Goal: Information Seeking & Learning: Compare options

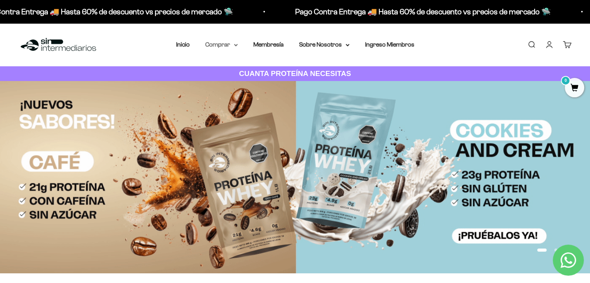
click at [225, 41] on summary "Comprar" at bounding box center [221, 45] width 33 height 10
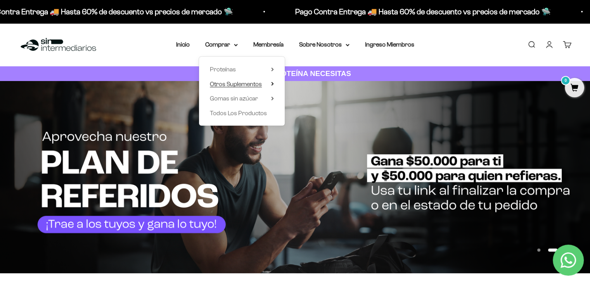
click at [238, 83] on span "Otros Suplementos" at bounding box center [236, 84] width 52 height 7
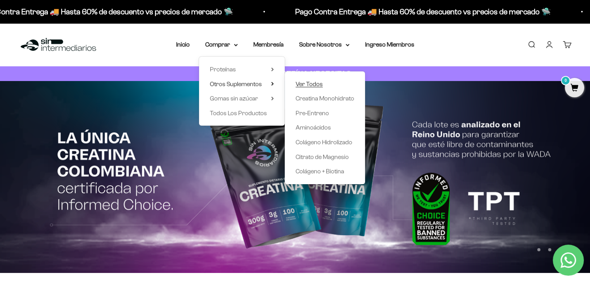
click at [303, 83] on span "Ver Todos" at bounding box center [308, 84] width 27 height 7
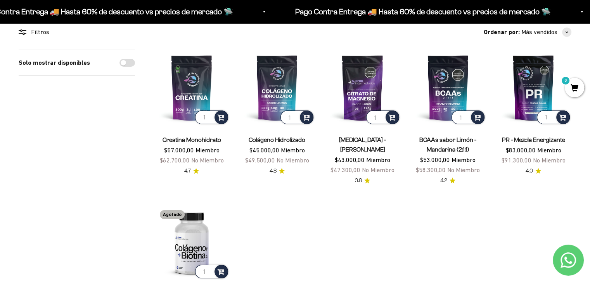
scroll to position [67, 0]
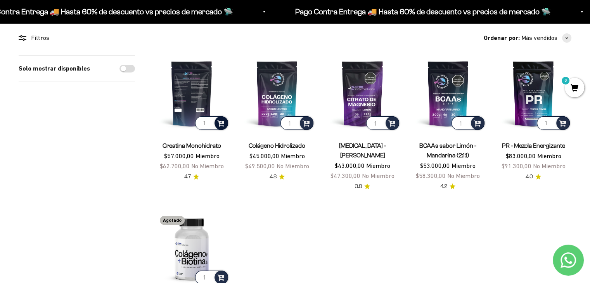
click at [221, 126] on span at bounding box center [220, 122] width 7 height 9
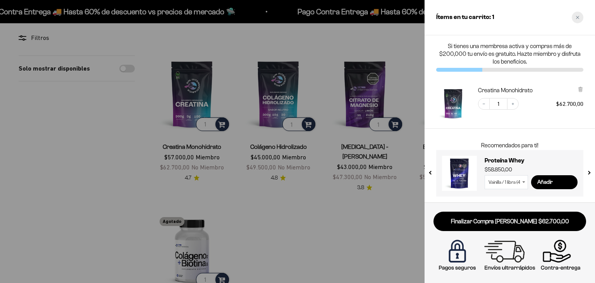
click at [577, 17] on icon "Close cart" at bounding box center [577, 17] width 3 height 3
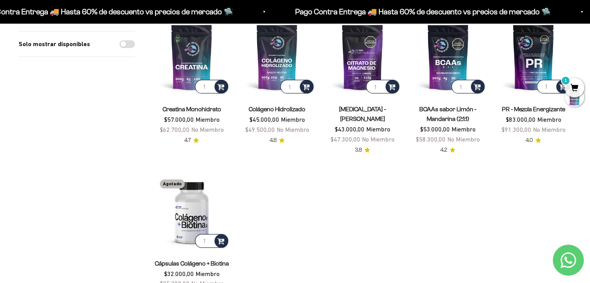
scroll to position [104, 0]
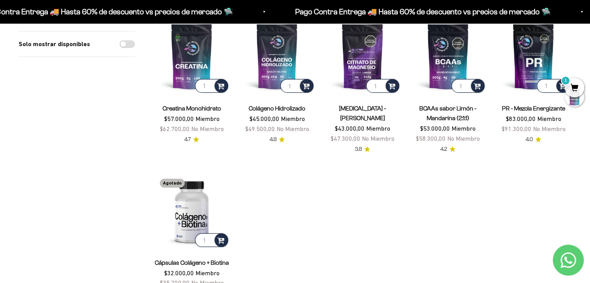
click at [360, 148] on span "3.8" at bounding box center [358, 149] width 7 height 9
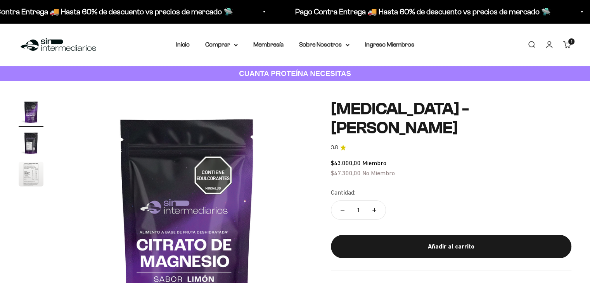
click at [339, 149] on link "3.8" at bounding box center [451, 147] width 240 height 9
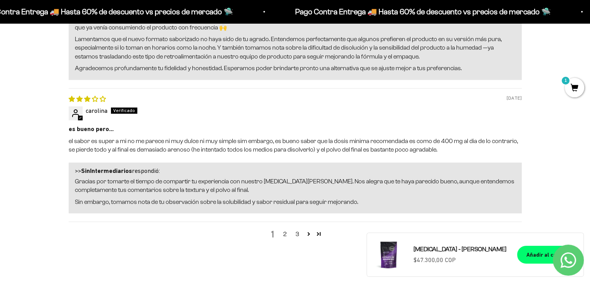
scroll to position [1020, 0]
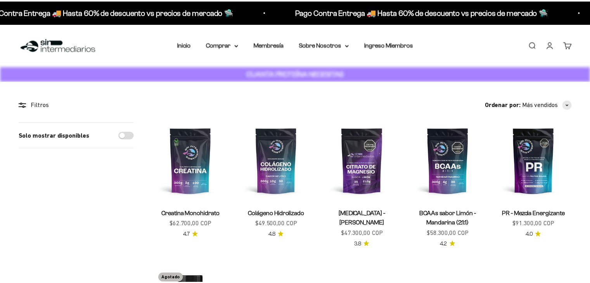
scroll to position [104, 0]
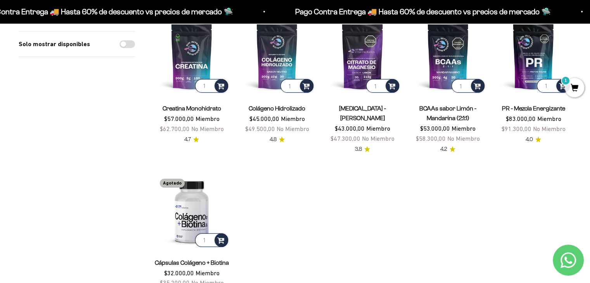
click at [189, 138] on span "4.7" at bounding box center [187, 139] width 7 height 9
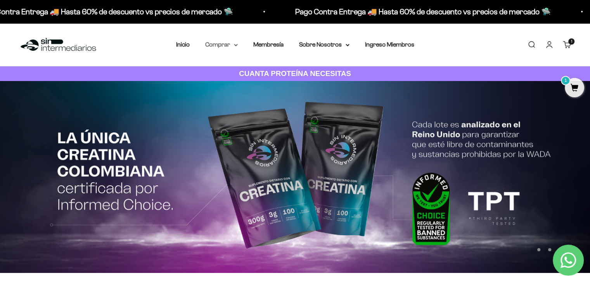
click at [223, 43] on summary "Comprar" at bounding box center [221, 45] width 33 height 10
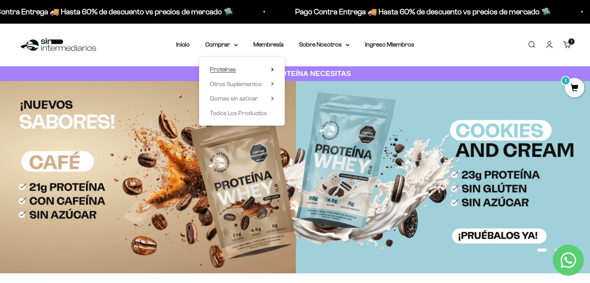
click at [234, 69] on span "Proteínas" at bounding box center [223, 69] width 26 height 7
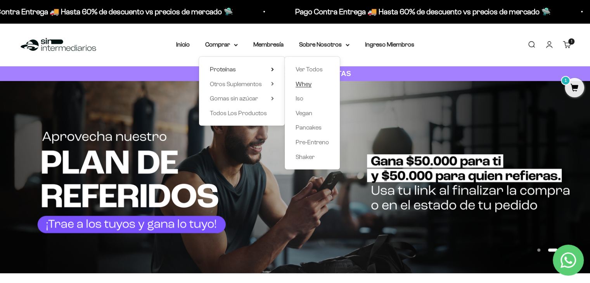
click at [302, 81] on span "Whey" at bounding box center [303, 84] width 16 height 7
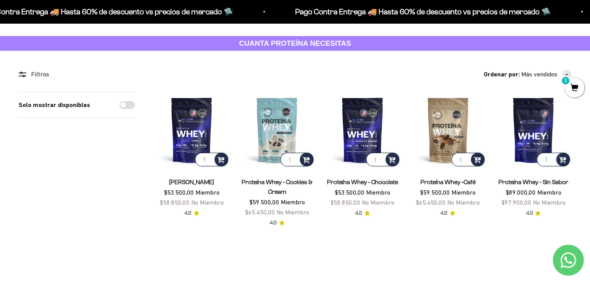
scroll to position [31, 0]
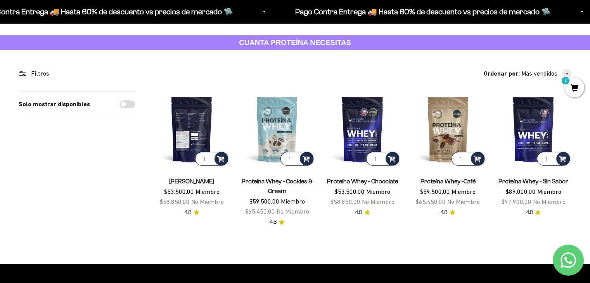
click at [189, 135] on img at bounding box center [192, 129] width 76 height 76
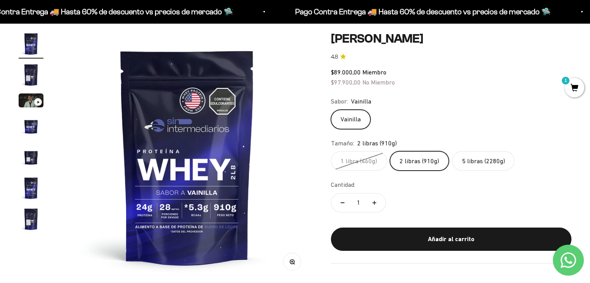
click at [354, 160] on label "1 libra (460g)" at bounding box center [359, 160] width 56 height 19
click at [331, 151] on input "1 libra (460g)" at bounding box center [330, 151] width 0 height 0
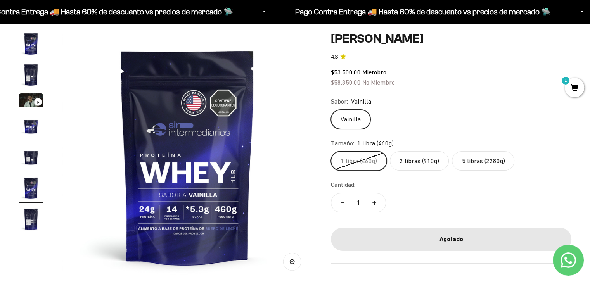
click at [405, 161] on label "2 libras (910g)" at bounding box center [419, 160] width 59 height 19
click at [331, 151] on input "2 libras (910g)" at bounding box center [330, 151] width 0 height 0
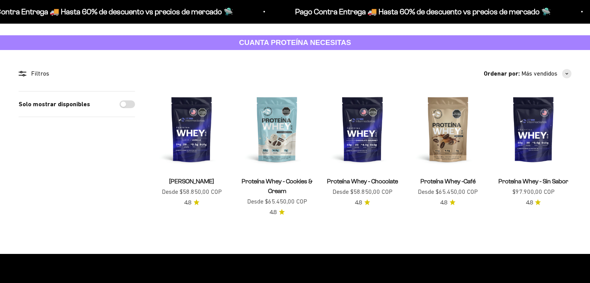
scroll to position [31, 0]
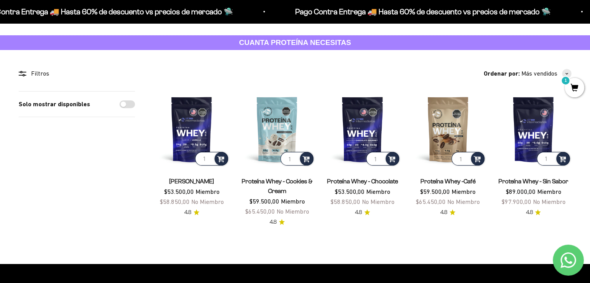
click at [514, 180] on link "Proteína Whey - Sin Sabor" at bounding box center [533, 181] width 70 height 7
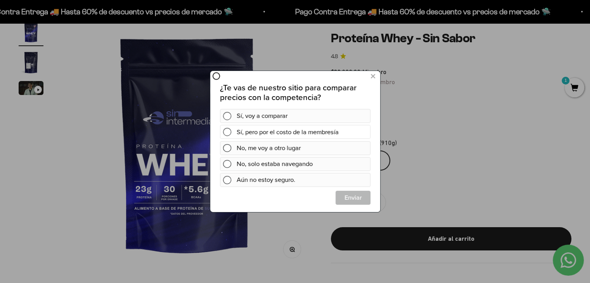
click at [231, 131] on div "Sí, pero por el costo de la membresía" at bounding box center [294, 131] width 151 height 14
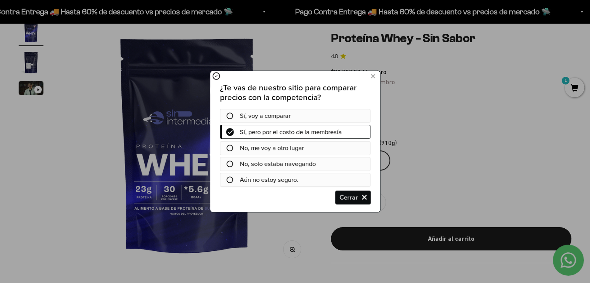
click at [341, 197] on span "Cerrar" at bounding box center [352, 197] width 34 height 14
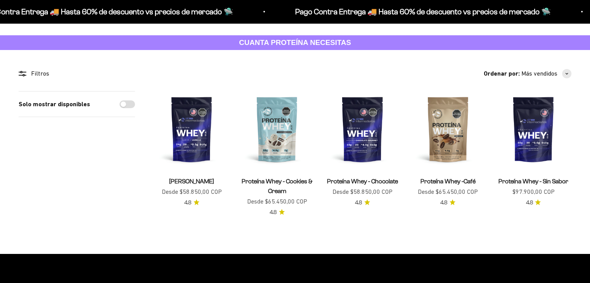
scroll to position [31, 0]
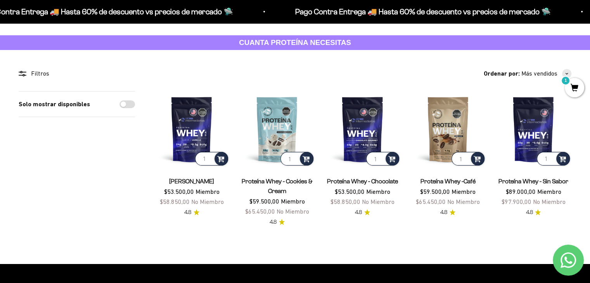
click at [273, 184] on link "Proteína Whey - Cookies & Cream" at bounding box center [277, 186] width 71 height 16
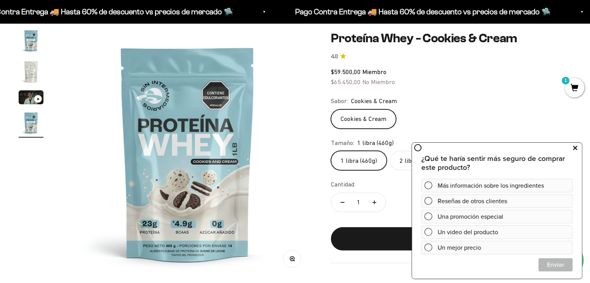
click at [573, 148] on icon at bounding box center [575, 148] width 4 height 10
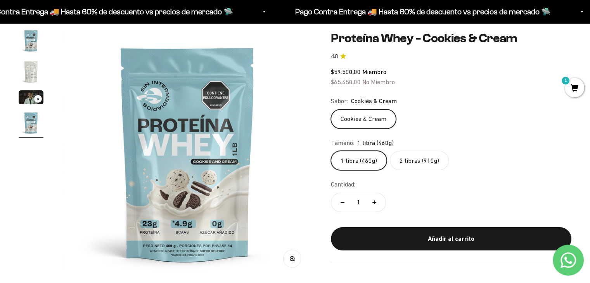
click at [29, 64] on img "Ir al artículo 2" at bounding box center [31, 71] width 25 height 25
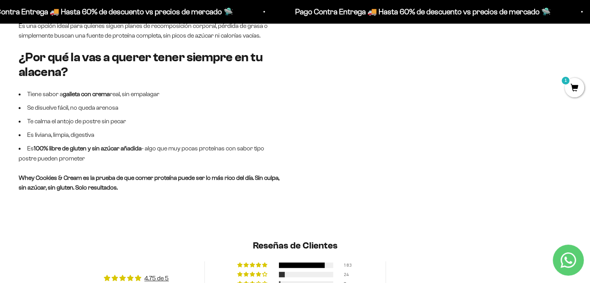
scroll to position [590, 0]
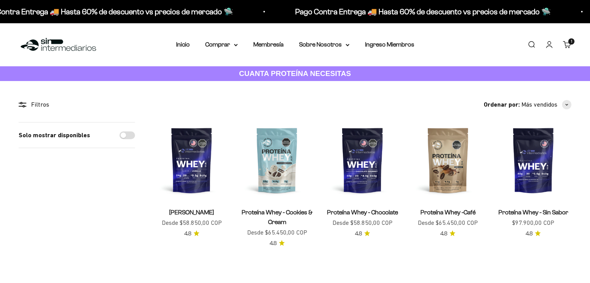
scroll to position [31, 0]
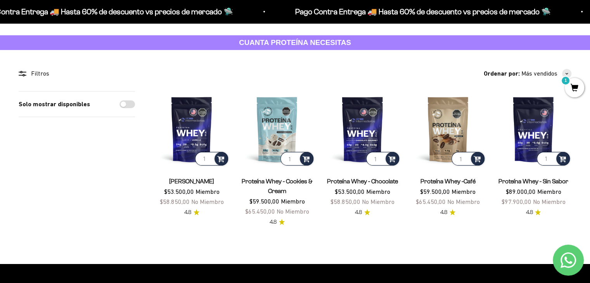
click at [194, 178] on link "[PERSON_NAME]" at bounding box center [191, 181] width 45 height 7
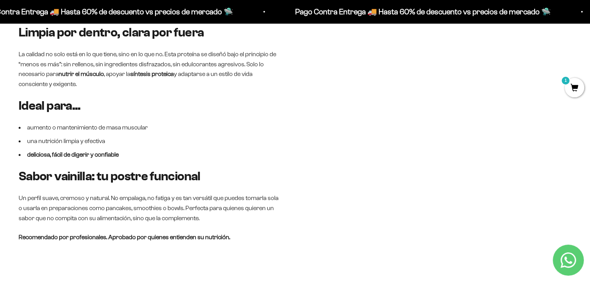
scroll to position [547, 0]
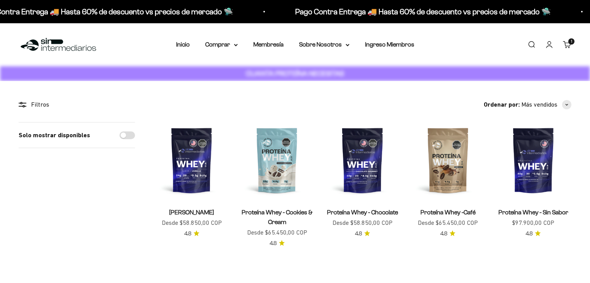
scroll to position [31, 0]
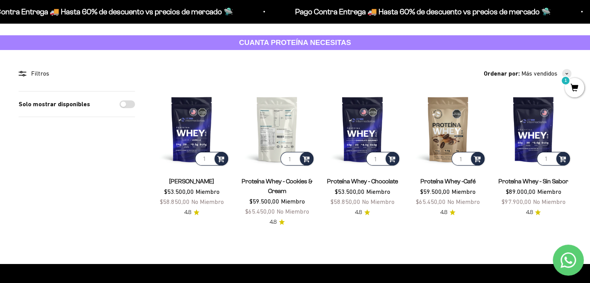
click at [283, 131] on img at bounding box center [277, 129] width 76 height 76
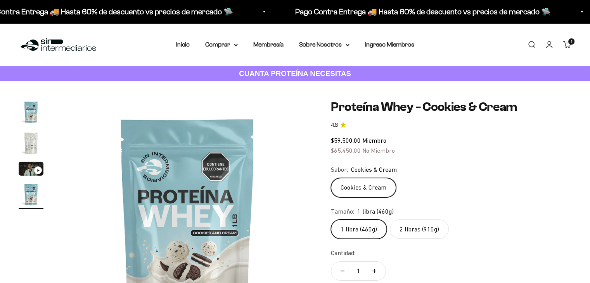
click at [29, 138] on img "Ir al artículo 2" at bounding box center [31, 143] width 25 height 25
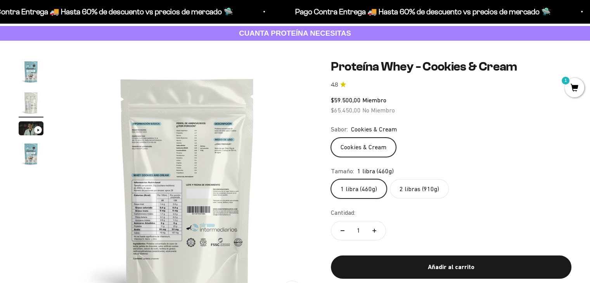
scroll to position [46, 0]
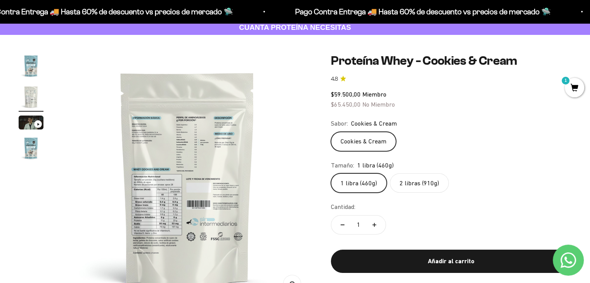
click at [183, 215] on img at bounding box center [187, 179] width 250 height 250
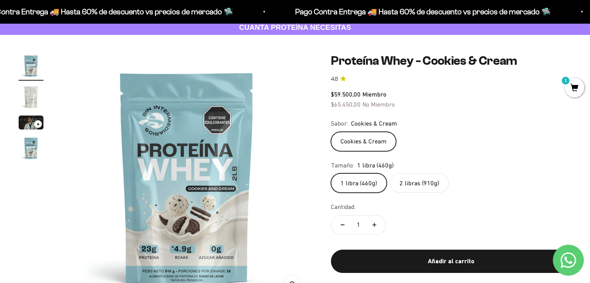
scroll to position [0, 0]
click at [252, 188] on img at bounding box center [187, 179] width 250 height 250
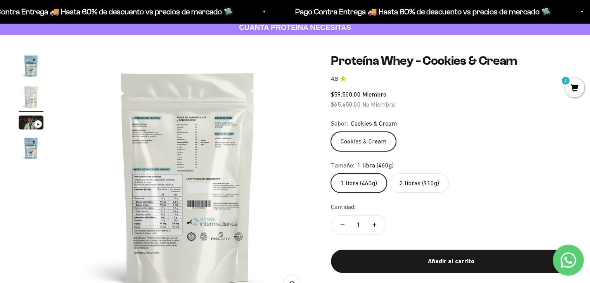
scroll to position [0, 259]
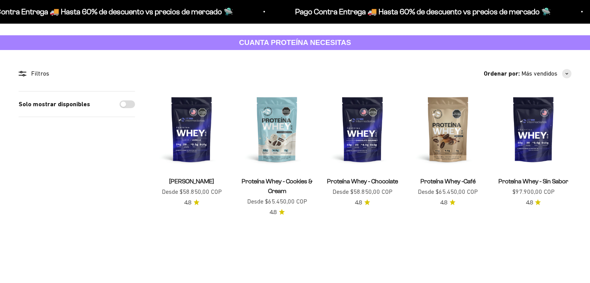
scroll to position [31, 0]
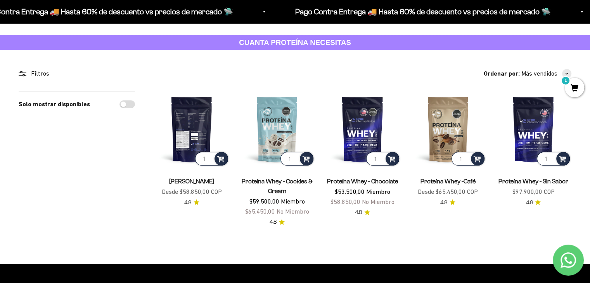
click at [171, 108] on img at bounding box center [192, 129] width 76 height 76
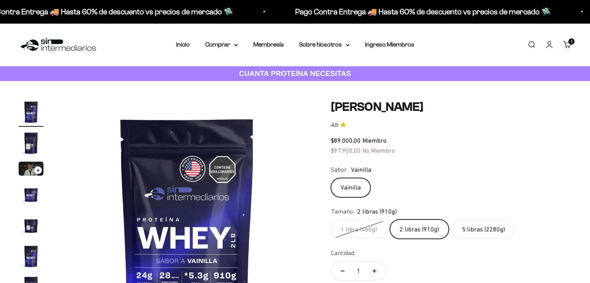
click at [258, 202] on img at bounding box center [187, 225] width 250 height 250
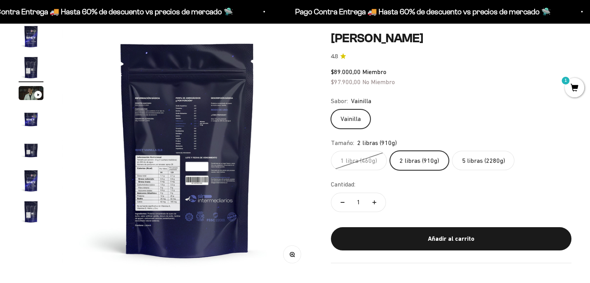
scroll to position [76, 0]
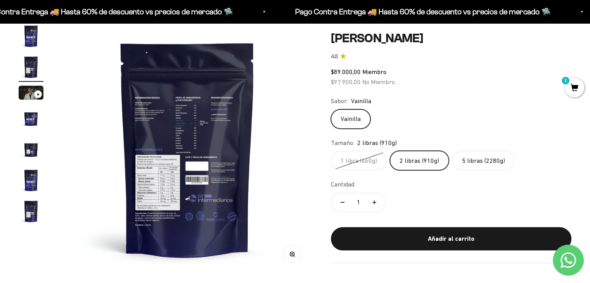
click at [34, 117] on img "Ir al artículo 4" at bounding box center [31, 118] width 25 height 25
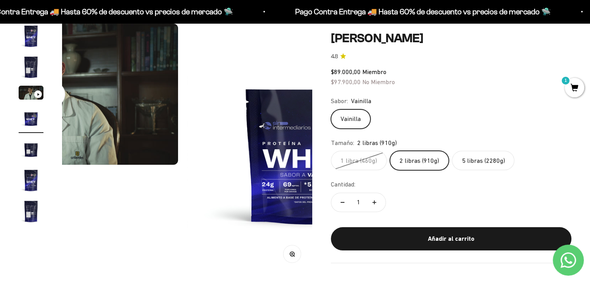
scroll to position [0, 778]
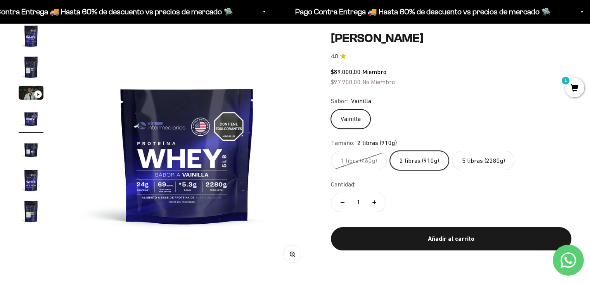
click at [31, 146] on img "Ir al artículo 5" at bounding box center [31, 149] width 25 height 25
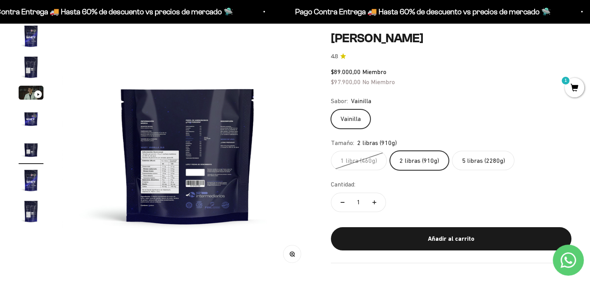
scroll to position [0, 1037]
click at [32, 180] on img "Ir al artículo 6" at bounding box center [31, 180] width 25 height 25
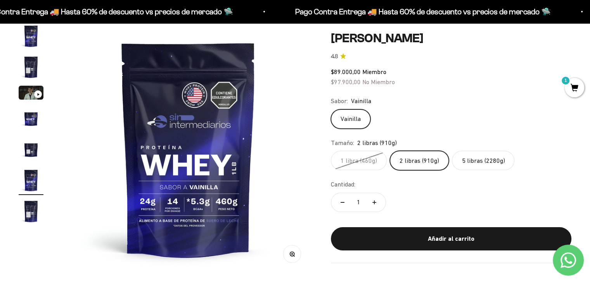
scroll to position [0, 1297]
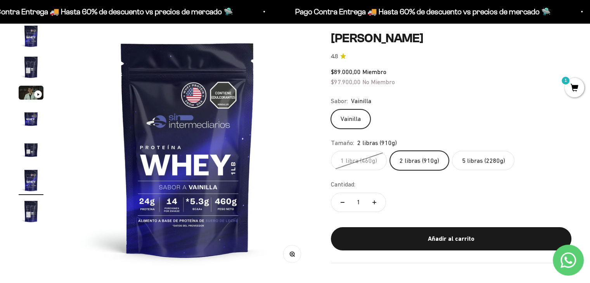
click at [464, 152] on label "5 libras (2280g)" at bounding box center [483, 160] width 62 height 19
click at [331, 151] on input "5 libras (2280g)" at bounding box center [330, 150] width 0 height 0
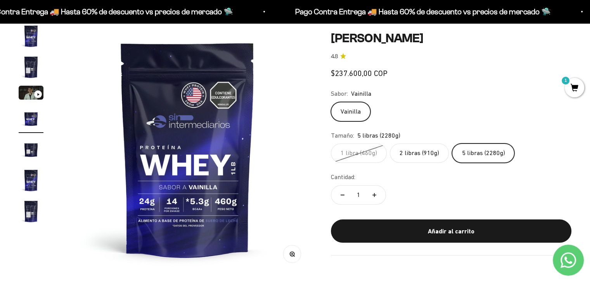
scroll to position [0, 778]
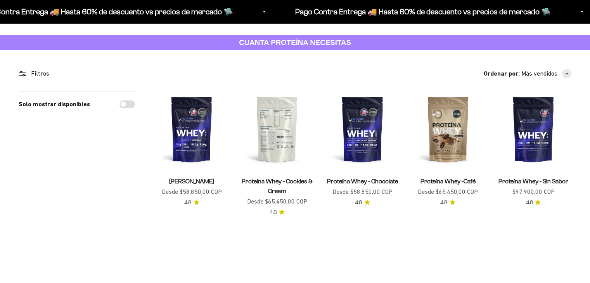
scroll to position [31, 0]
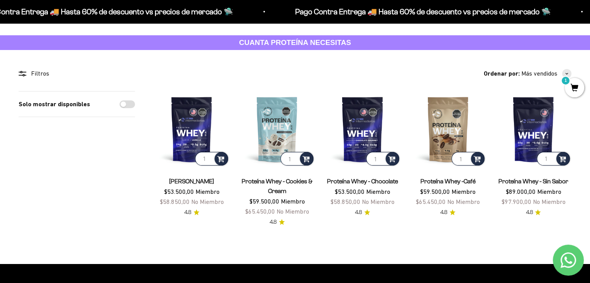
click at [330, 41] on strong "CUANTA PROTEÍNA NECESITAS" at bounding box center [295, 42] width 112 height 8
click at [21, 73] on icon at bounding box center [23, 73] width 8 height 5
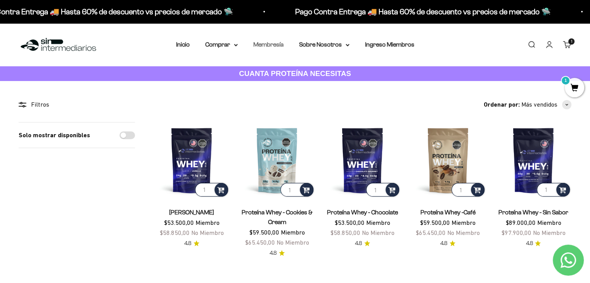
click at [274, 45] on link "Membresía" at bounding box center [268, 44] width 30 height 7
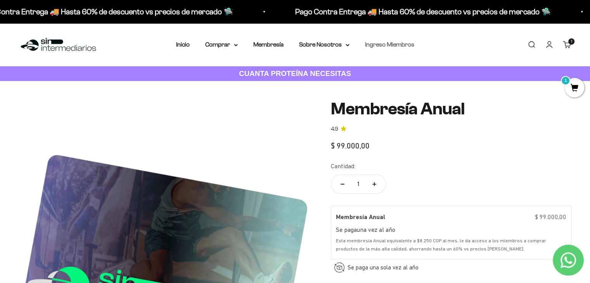
click at [383, 43] on link "Ingreso Miembros" at bounding box center [389, 44] width 49 height 7
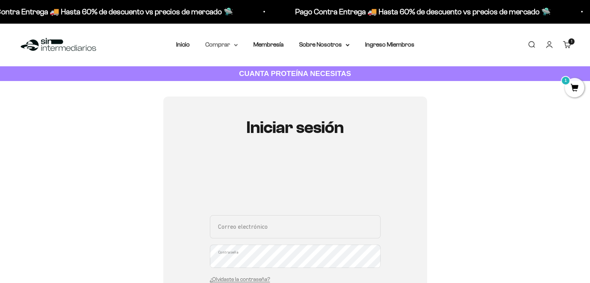
click at [215, 43] on summary "Comprar" at bounding box center [221, 45] width 33 height 10
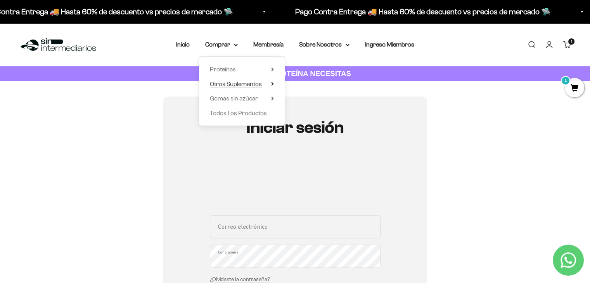
click at [245, 87] on span "Otros Suplementos" at bounding box center [236, 84] width 52 height 7
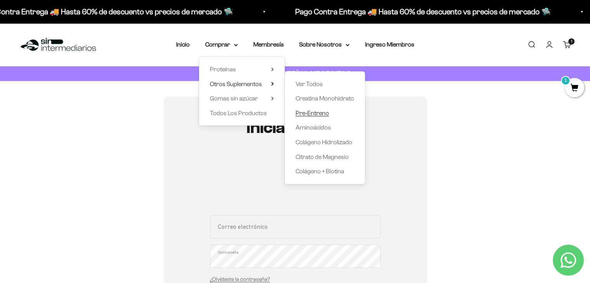
click at [311, 114] on span "Pre-Entreno" at bounding box center [311, 113] width 33 height 7
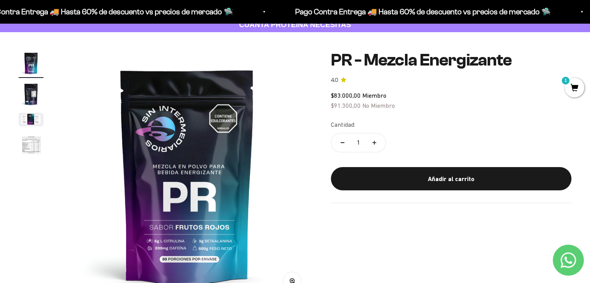
scroll to position [48, 0]
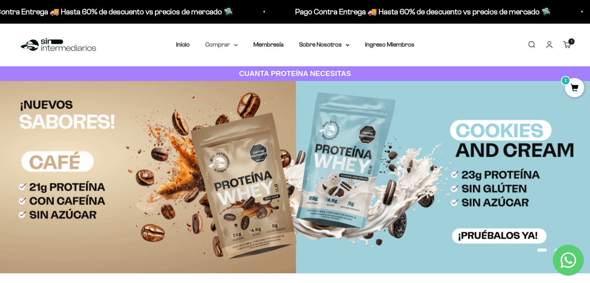
click at [217, 48] on summary "Comprar" at bounding box center [221, 45] width 33 height 10
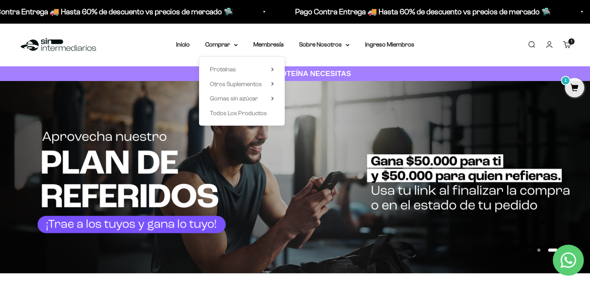
click at [330, 178] on img at bounding box center [295, 177] width 590 height 192
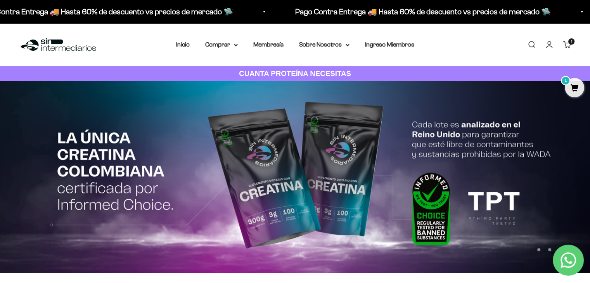
click at [330, 178] on img at bounding box center [295, 177] width 590 height 192
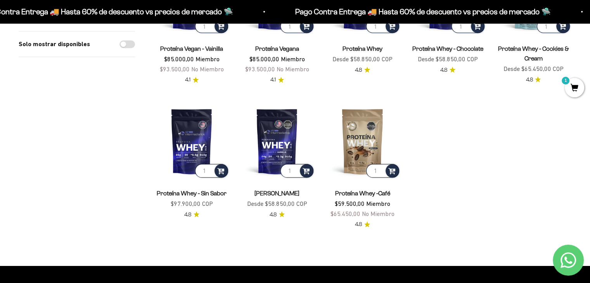
scroll to position [801, 0]
